Goal: Task Accomplishment & Management: Manage account settings

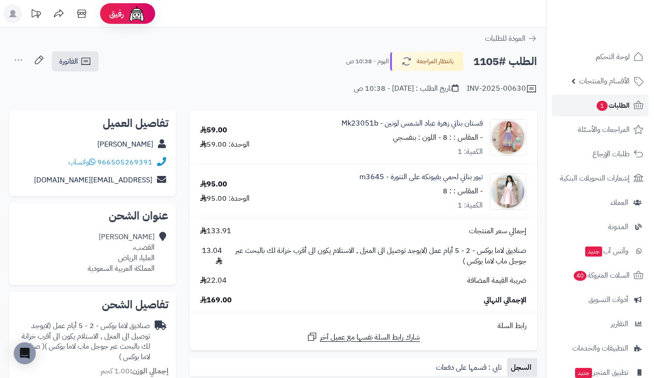
click at [589, 108] on link "الطلبات 1" at bounding box center [600, 106] width 96 height 22
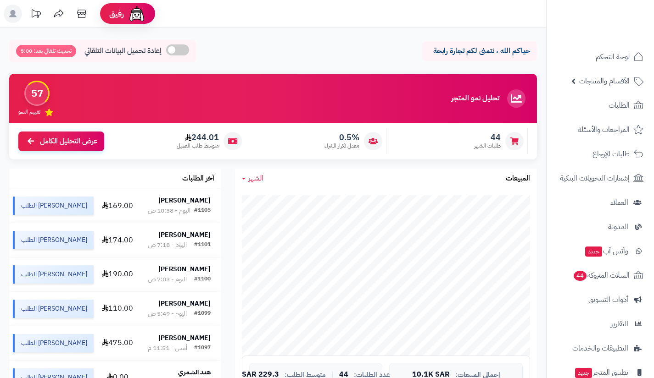
click at [86, 13] on icon at bounding box center [81, 14] width 9 height 8
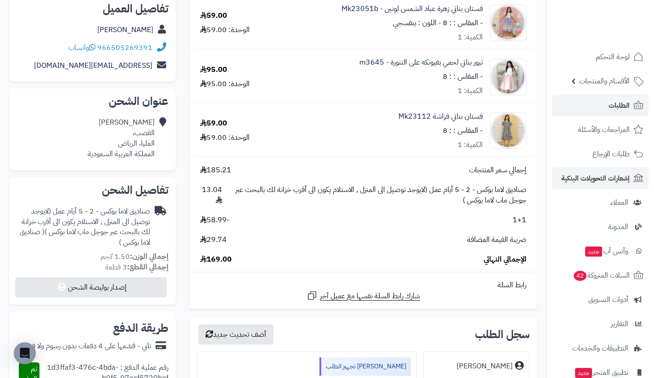
scroll to position [66, 0]
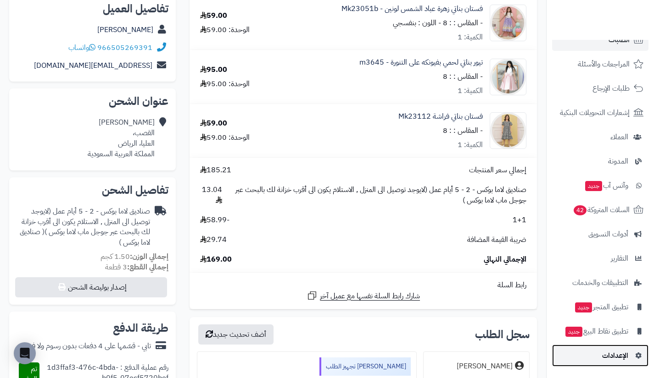
click at [586, 348] on link "الإعدادات" at bounding box center [600, 356] width 96 height 22
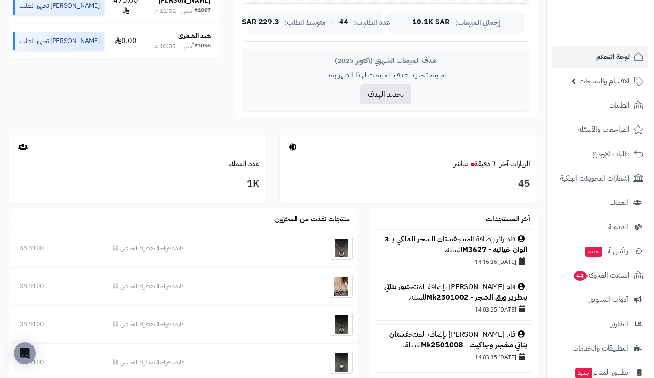
scroll to position [353, 0]
click at [511, 160] on link "الزيارات آخر ٦٠ دقيقة مباشر" at bounding box center [492, 163] width 76 height 11
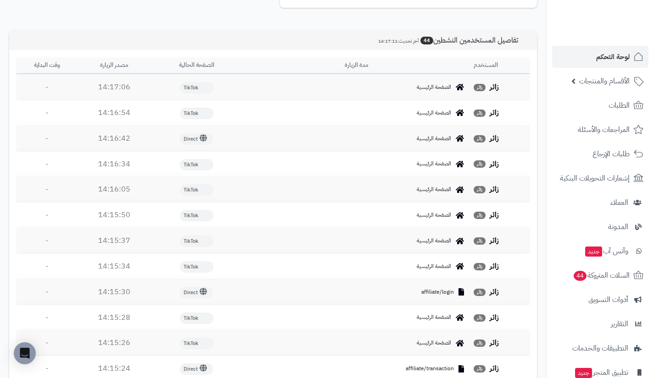
scroll to position [339, 0]
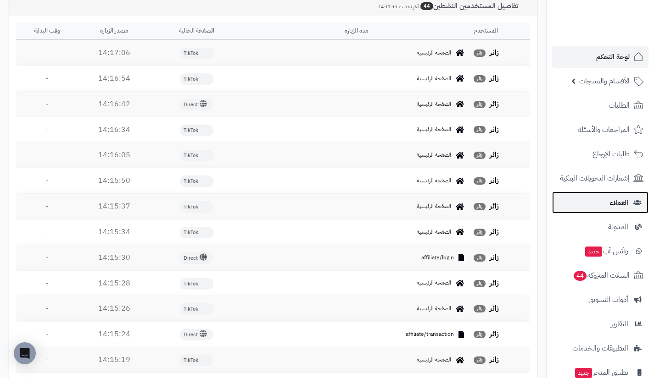
click at [587, 194] on link "العملاء" at bounding box center [600, 203] width 96 height 22
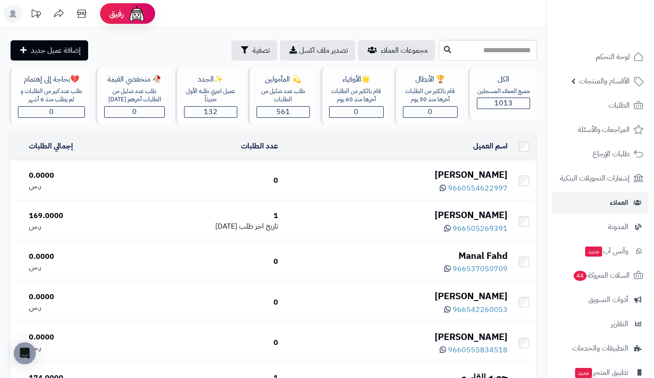
click at [472, 173] on div "فاطمة بوبشيت" at bounding box center [396, 174] width 222 height 13
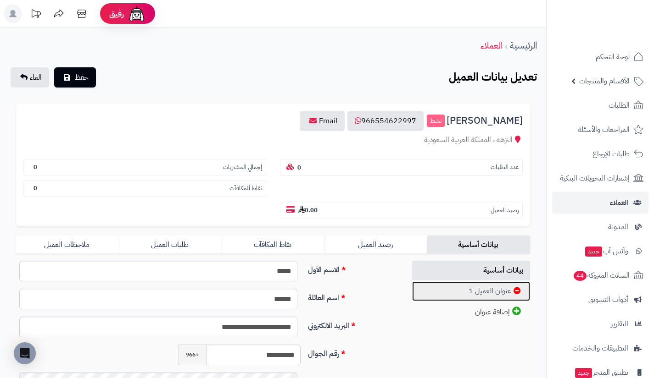
click at [476, 295] on link "عنوان العميل 1" at bounding box center [471, 292] width 118 height 20
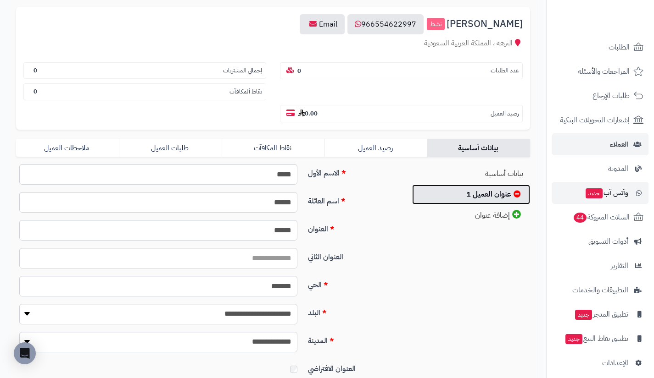
scroll to position [61, 0]
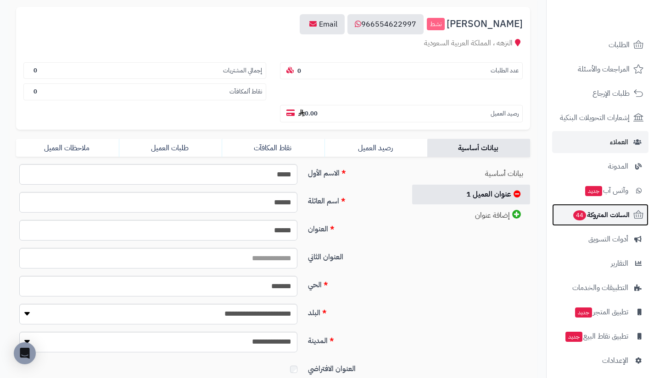
click at [609, 225] on link "السلات المتروكة 44" at bounding box center [600, 215] width 96 height 22
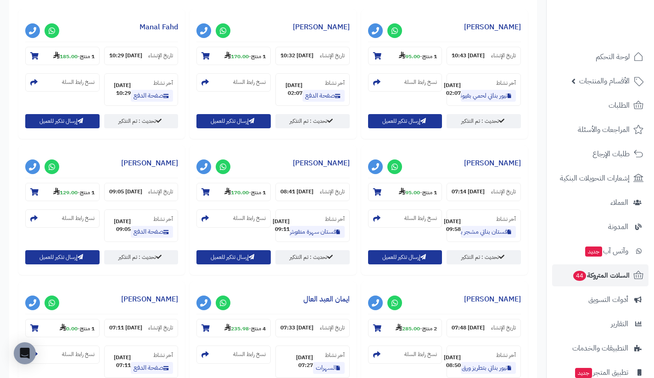
scroll to position [388, 0]
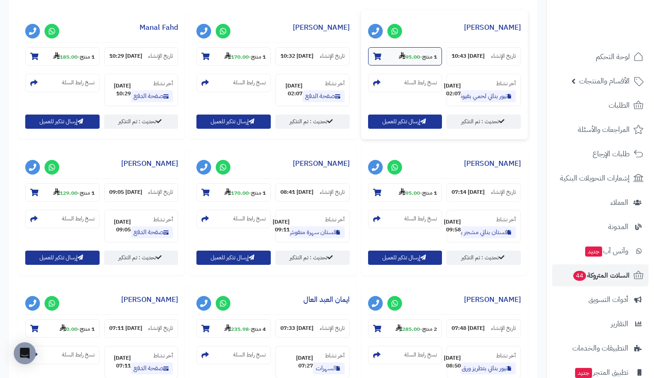
click at [413, 57] on strong "95.00" at bounding box center [409, 57] width 21 height 8
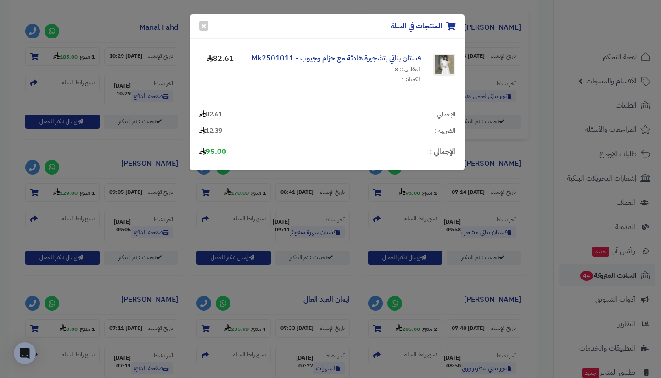
click at [422, 185] on div "المنتجات في السلة × فستان بناتي بتشجيرة هادئة مع حزام وجيوب - Mk2501011 المقاس …" at bounding box center [330, 189] width 661 height 378
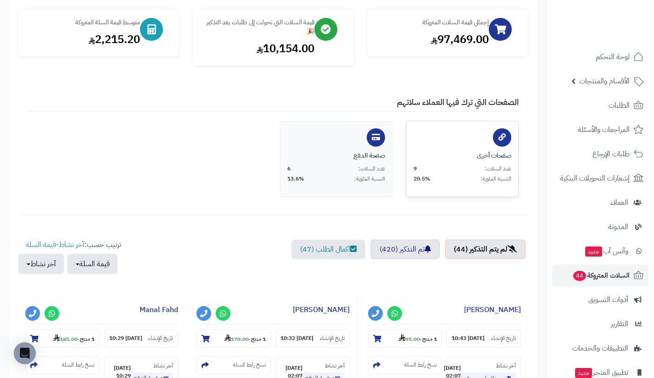
scroll to position [83, 0]
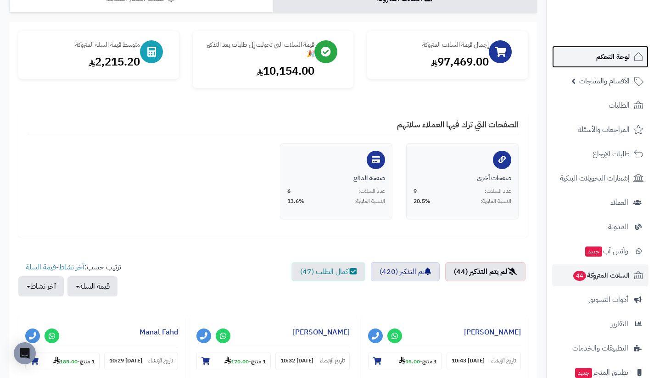
click at [595, 49] on link "لوحة التحكم" at bounding box center [600, 57] width 96 height 22
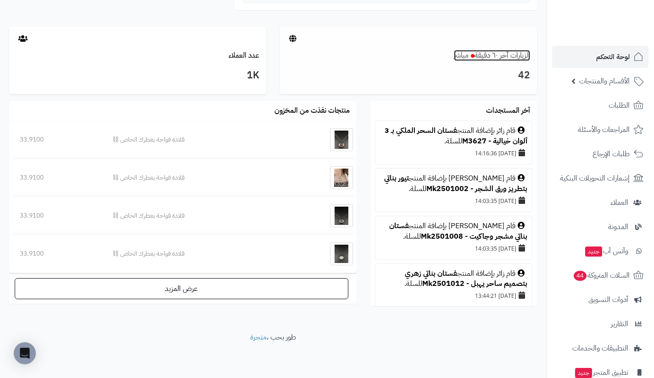
click at [514, 60] on link "الزيارات آخر ٦٠ دقيقة مباشر" at bounding box center [492, 55] width 76 height 11
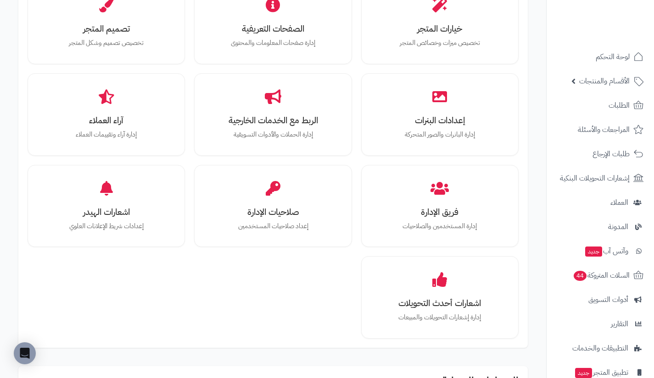
scroll to position [351, 0]
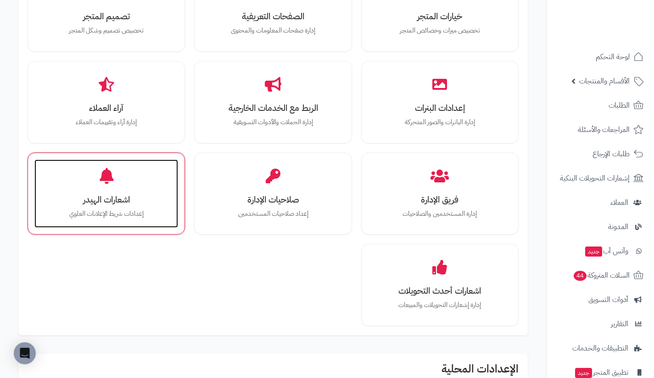
click at [153, 198] on h3 "اشعارات الهيدر" at bounding box center [106, 200] width 125 height 10
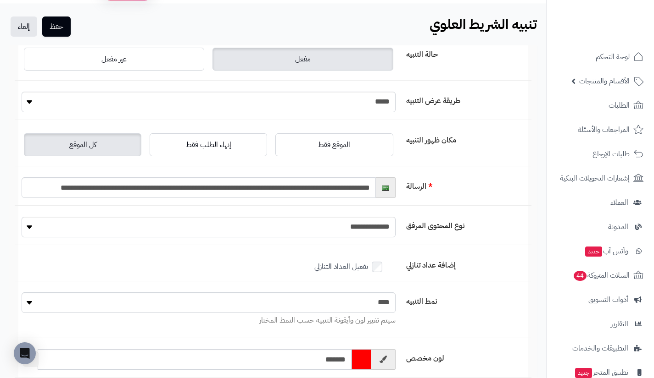
scroll to position [23, 0]
click at [332, 101] on select "**** *****" at bounding box center [209, 102] width 374 height 21
select select "*"
click at [22, 92] on select "**** *****" at bounding box center [209, 102] width 374 height 21
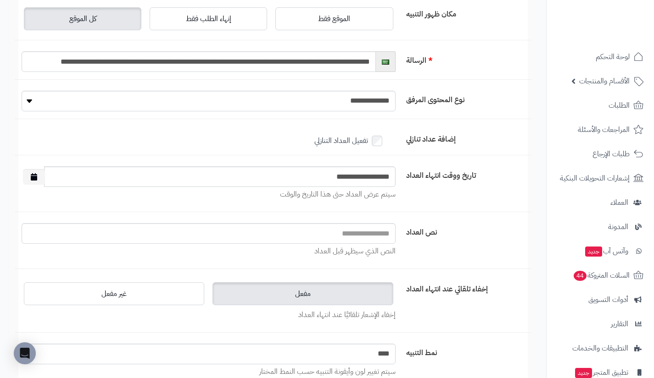
scroll to position [157, 0]
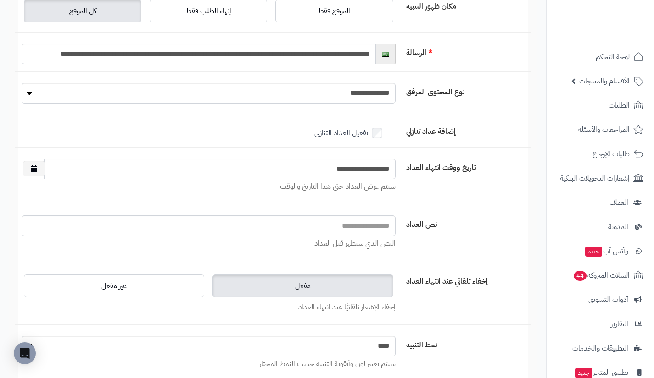
click at [34, 166] on icon "button" at bounding box center [34, 168] width 6 height 7
click at [317, 168] on input "**********" at bounding box center [219, 169] width 351 height 21
click at [36, 165] on icon "button" at bounding box center [34, 168] width 6 height 7
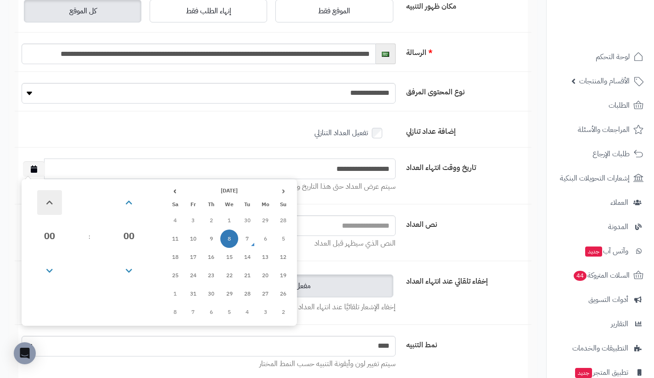
click at [46, 206] on span at bounding box center [49, 202] width 25 height 25
click at [48, 265] on span at bounding box center [49, 271] width 25 height 25
click at [127, 199] on span at bounding box center [129, 202] width 25 height 25
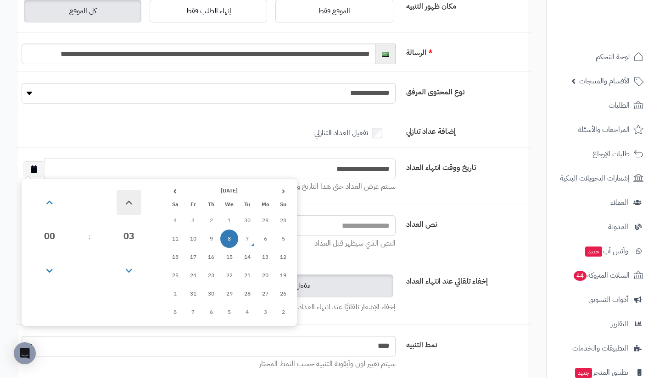
click at [127, 199] on span at bounding box center [129, 202] width 25 height 25
click at [134, 196] on span at bounding box center [129, 202] width 25 height 25
click at [122, 200] on span at bounding box center [129, 202] width 25 height 25
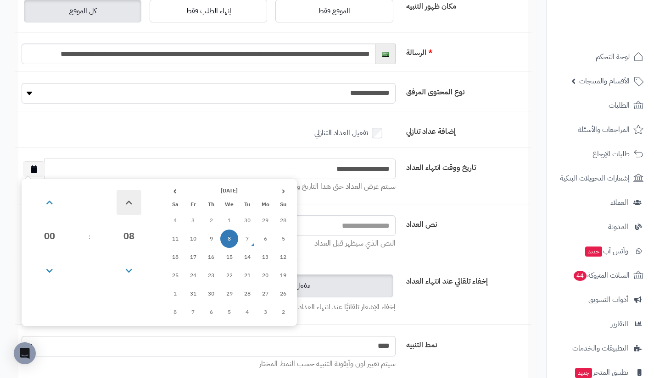
click at [122, 200] on span at bounding box center [129, 202] width 25 height 25
type input "**********"
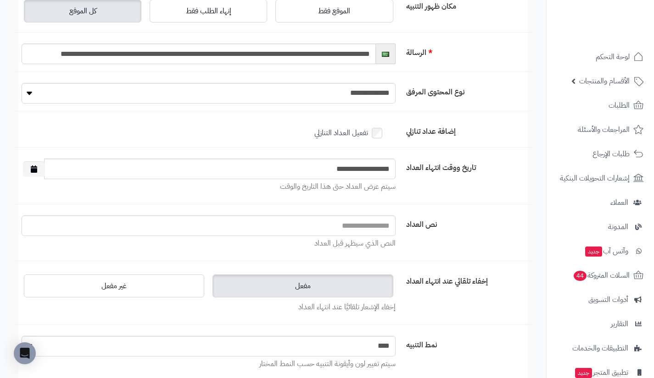
click at [194, 152] on form "**********" at bounding box center [272, 191] width 509 height 561
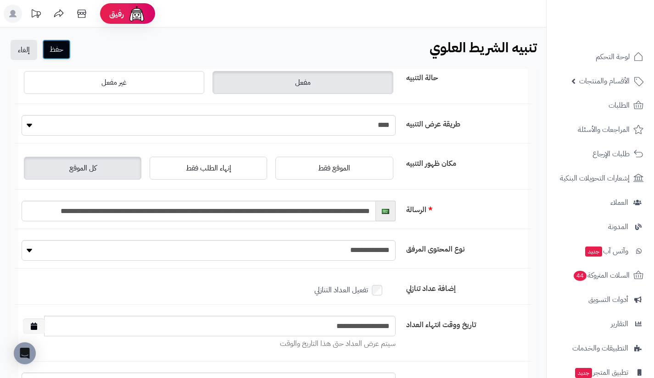
click at [60, 47] on button "حفظ" at bounding box center [56, 49] width 28 height 20
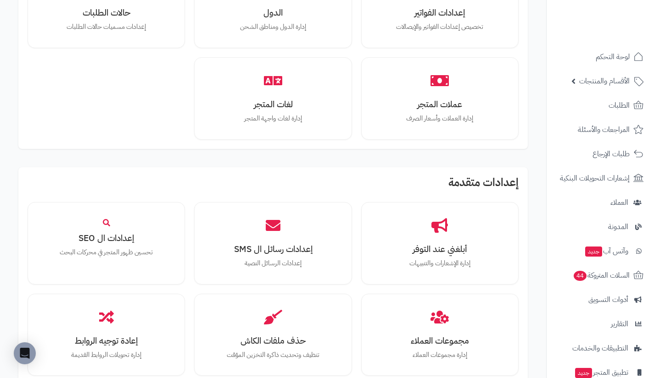
scroll to position [806, 0]
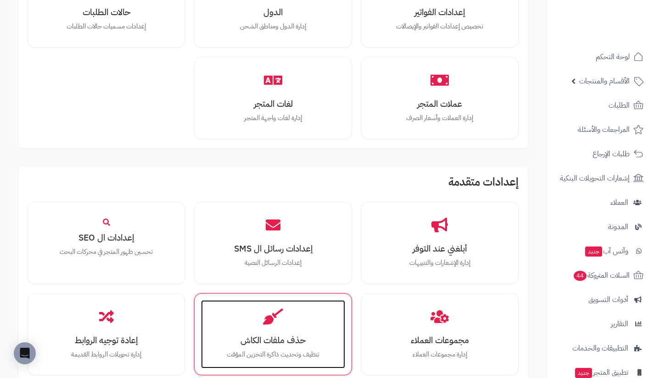
click at [284, 340] on h3 "حذف ملفات الكاش" at bounding box center [272, 341] width 125 height 10
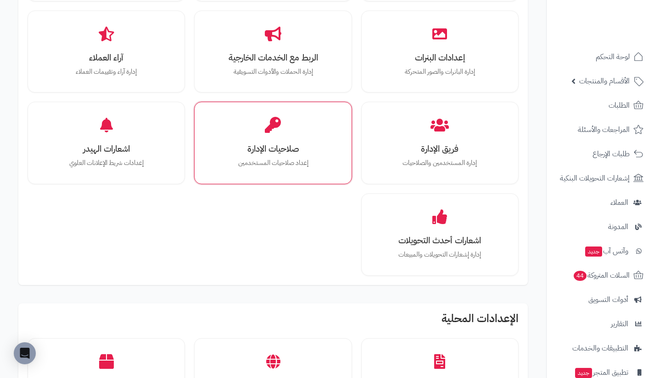
scroll to position [439, 0]
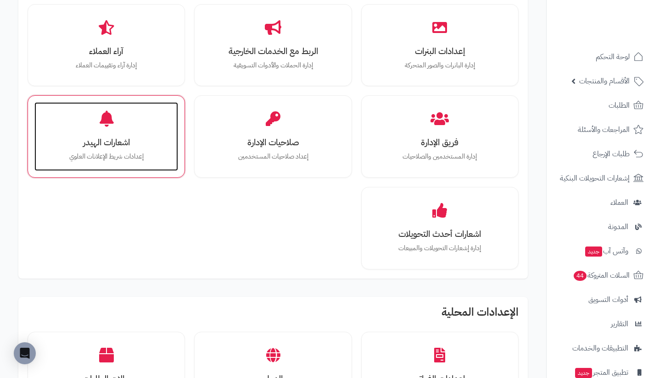
click at [145, 137] on div "اشعارات الهيدر إعدادات شريط الإعلانات [PERSON_NAME]" at bounding box center [106, 136] width 144 height 69
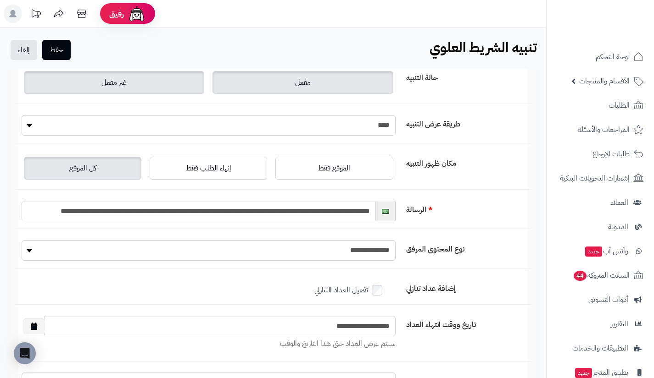
click at [182, 88] on label "غير مفعل" at bounding box center [114, 82] width 180 height 23
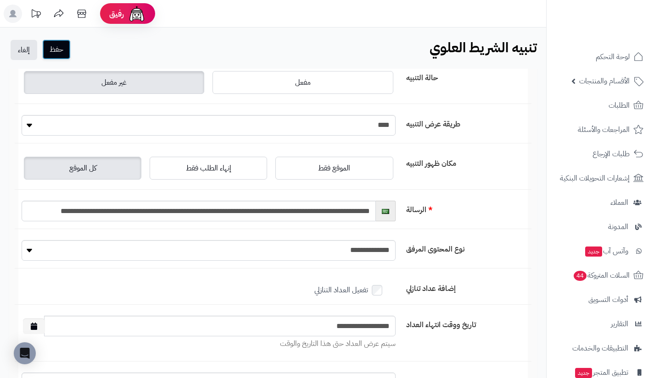
click at [60, 46] on button "حفظ" at bounding box center [56, 49] width 28 height 20
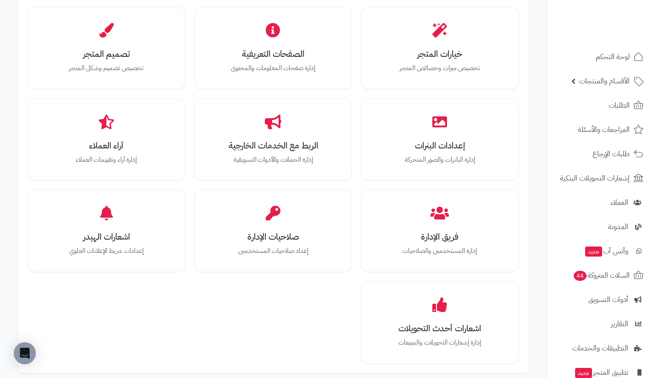
scroll to position [366, 0]
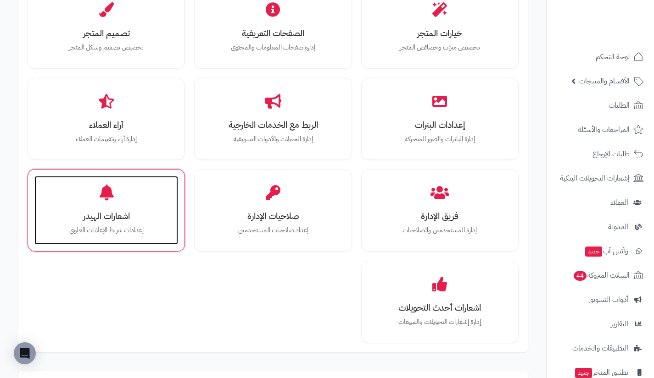
click at [135, 231] on p "إعدادات شريط الإعلانات العلوي" at bounding box center [106, 231] width 125 height 10
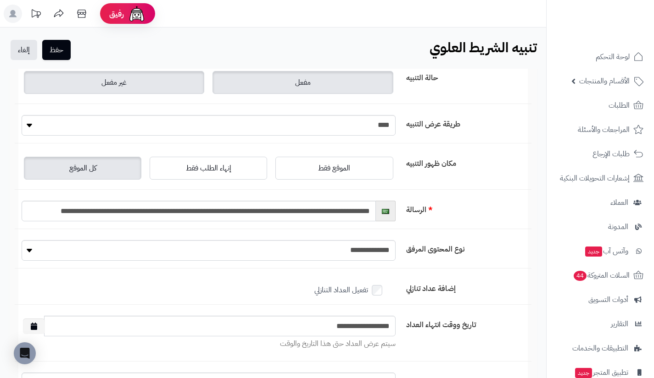
click at [231, 78] on label "مفعل" at bounding box center [302, 82] width 180 height 23
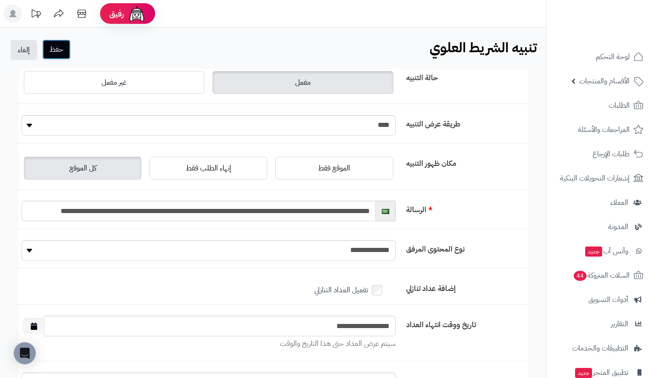
click at [62, 51] on button "حفظ" at bounding box center [56, 49] width 28 height 20
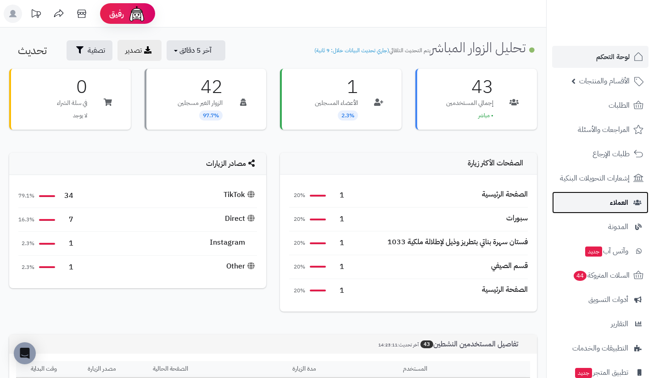
click at [589, 213] on link "العملاء" at bounding box center [600, 203] width 96 height 22
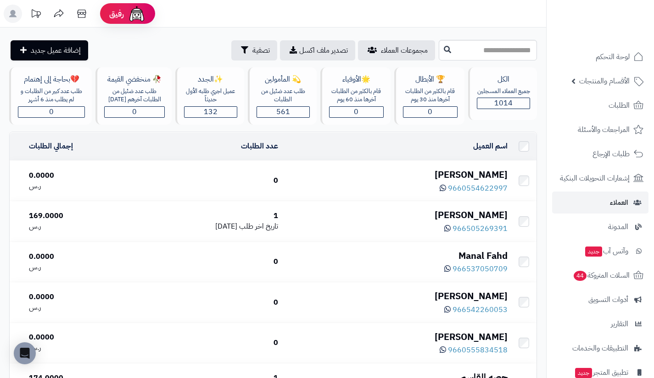
click at [485, 174] on div "[PERSON_NAME]" at bounding box center [396, 174] width 222 height 13
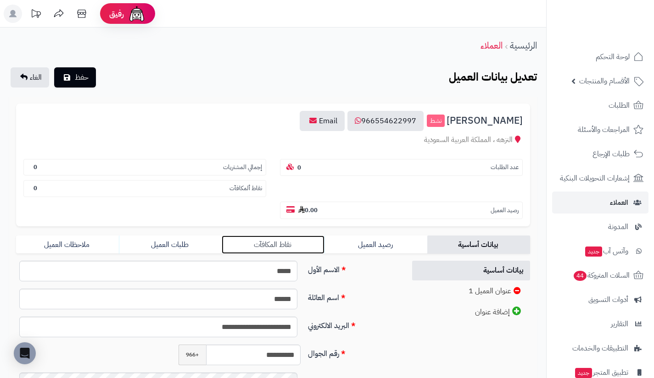
click at [300, 250] on link "نقاط المكافآت" at bounding box center [273, 245] width 103 height 18
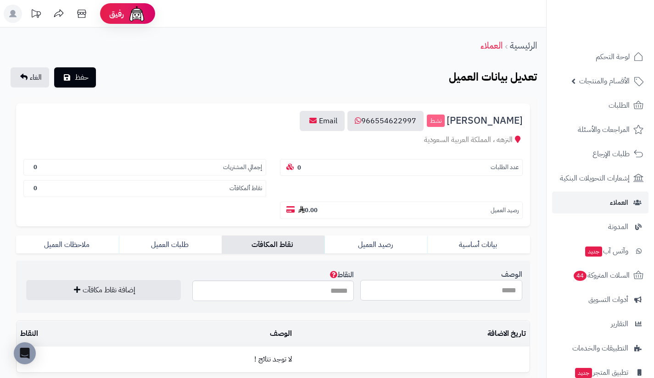
click at [403, 285] on input "الوصف" at bounding box center [441, 290] width 162 height 21
type input "**********"
click at [328, 292] on input "النقاط" at bounding box center [273, 291] width 162 height 21
type input "***"
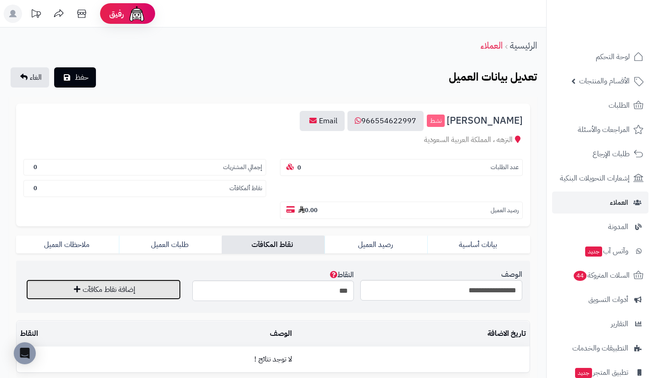
click at [173, 289] on button "إضافة نقاط مكافآت" at bounding box center [103, 290] width 155 height 20
